Goal: Transaction & Acquisition: Purchase product/service

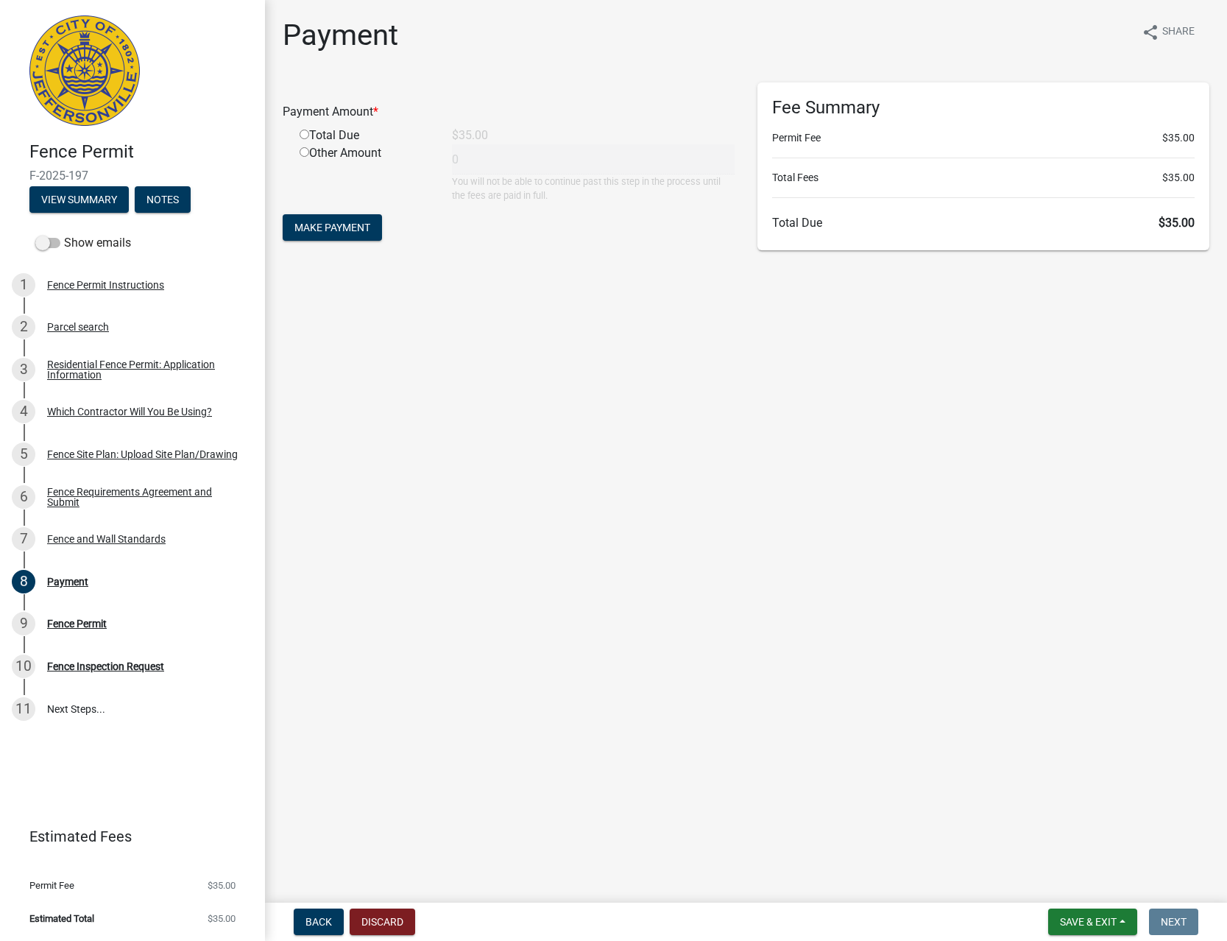
click at [345, 137] on div "Total Due" at bounding box center [365, 136] width 152 height 18
click at [308, 138] on input "radio" at bounding box center [305, 135] width 10 height 10
radio input "true"
type input "35"
click at [319, 223] on span "Make Payment" at bounding box center [332, 228] width 76 height 12
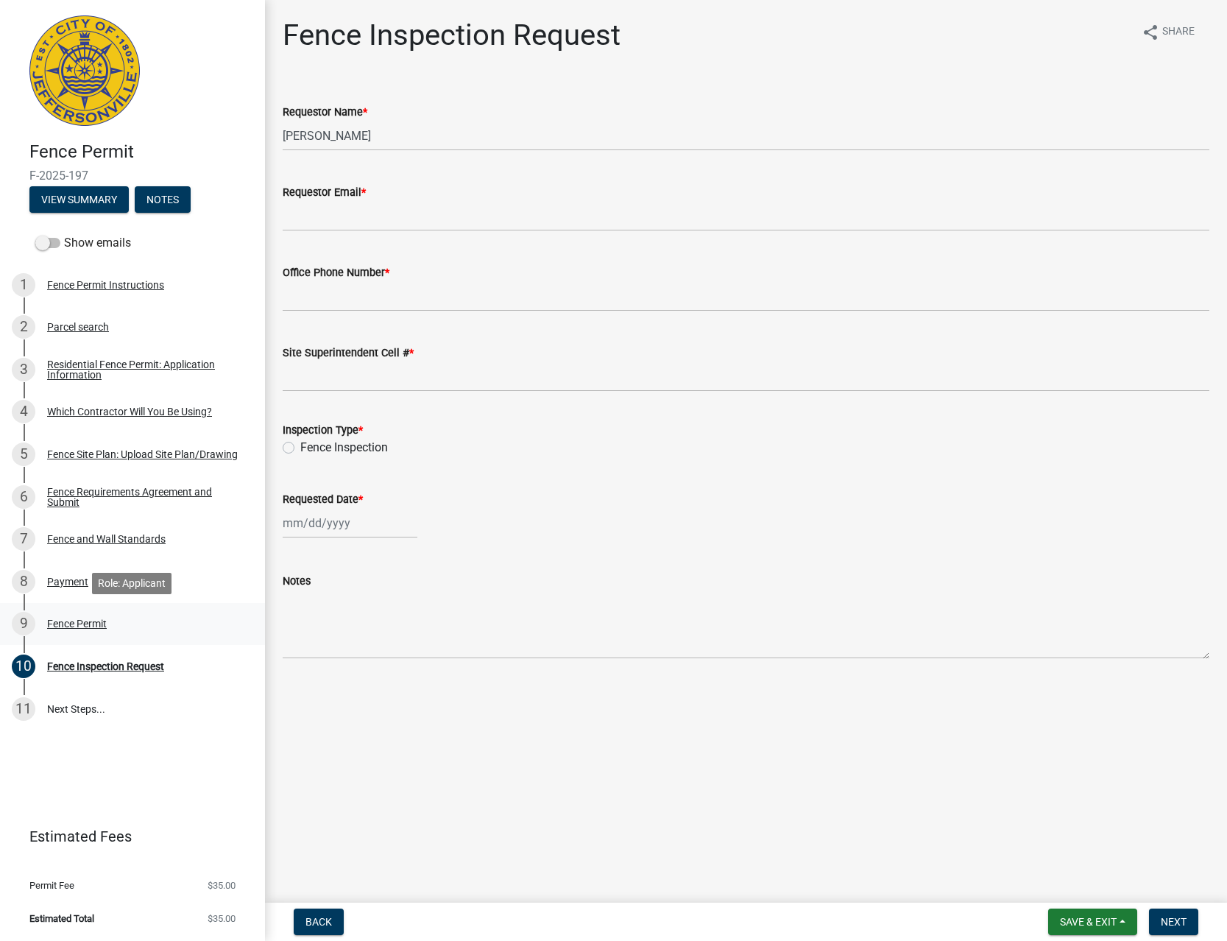
click at [79, 623] on div "Fence Permit" at bounding box center [77, 623] width 60 height 10
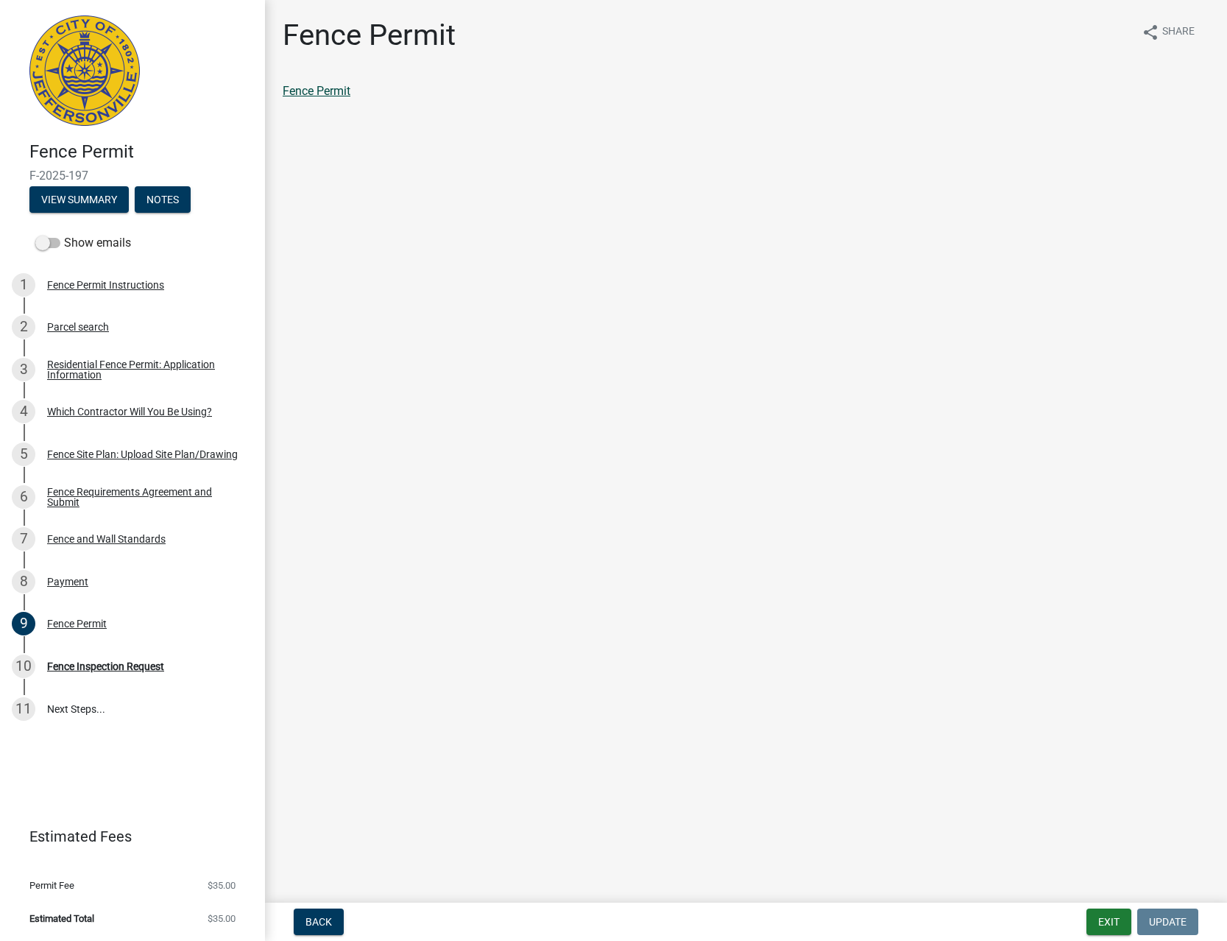
click at [325, 97] on link "Fence Permit" at bounding box center [317, 91] width 68 height 14
